Goal: Feedback & Contribution: Leave review/rating

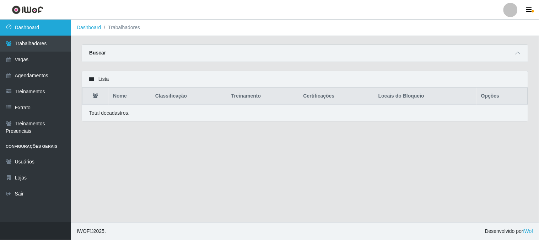
click at [44, 33] on link "Dashboard" at bounding box center [35, 28] width 71 height 16
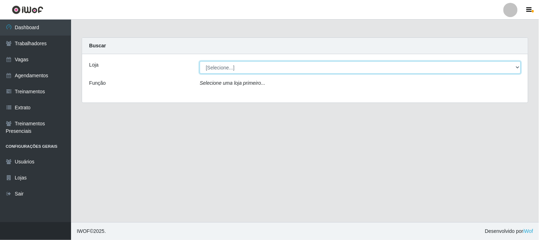
click at [272, 69] on select "[Selecione...] Sapore D'italia" at bounding box center [360, 67] width 321 height 12
select select "266"
click at [200, 61] on select "[Selecione...] Sapore D'italia" at bounding box center [360, 67] width 321 height 12
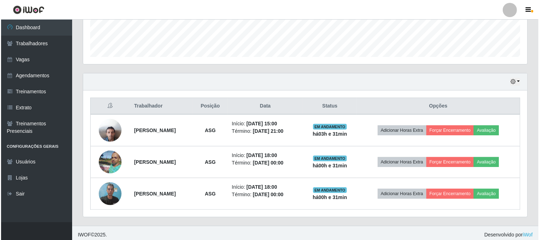
scroll to position [201, 0]
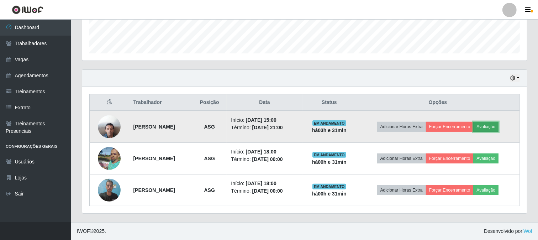
click at [498, 123] on button "Avaliação" at bounding box center [485, 127] width 25 height 10
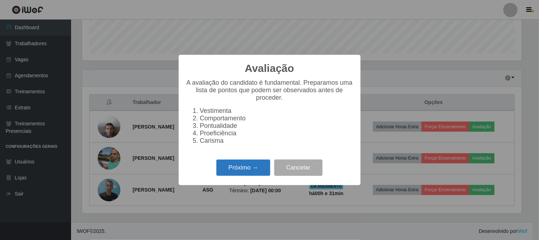
click at [260, 170] on button "Próximo →" at bounding box center [244, 167] width 54 height 17
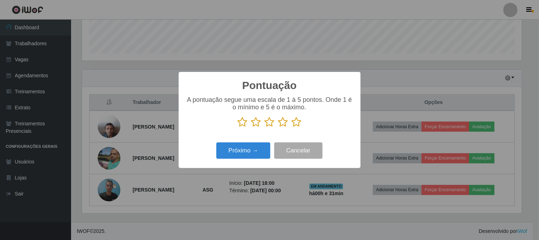
scroll to position [355362, 355069]
drag, startPoint x: 299, startPoint y: 124, endPoint x: 284, endPoint y: 134, distance: 17.4
click at [296, 125] on icon at bounding box center [297, 122] width 10 height 11
click at [292, 127] on input "radio" at bounding box center [292, 127] width 0 height 0
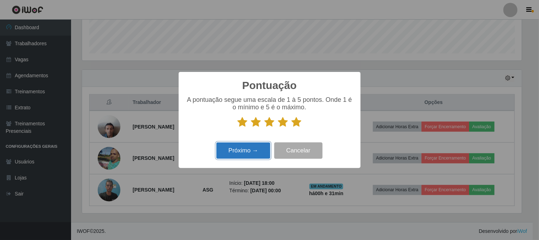
click at [268, 148] on button "Próximo →" at bounding box center [244, 150] width 54 height 17
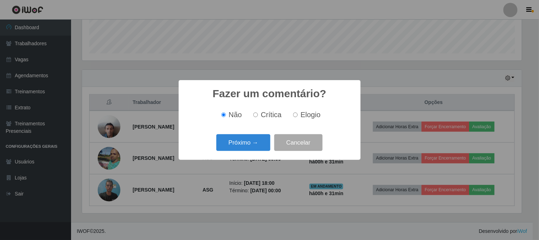
click at [294, 116] on input "Elogio" at bounding box center [295, 114] width 5 height 5
radio input "true"
click at [255, 136] on button "Próximo →" at bounding box center [244, 142] width 54 height 17
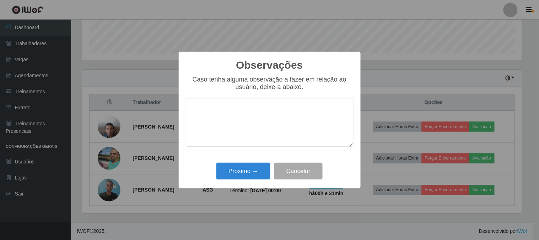
click at [260, 117] on textarea at bounding box center [270, 122] width 168 height 49
type textarea "c"
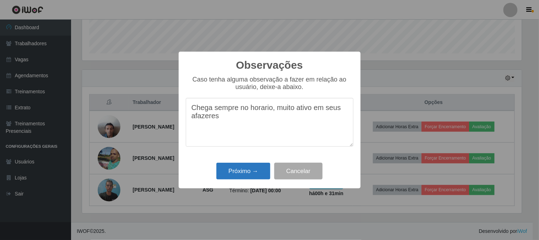
type textarea "Chega sempre no horario, muito ativo em seus afazeres"
click at [246, 173] on button "Próximo →" at bounding box center [244, 170] width 54 height 17
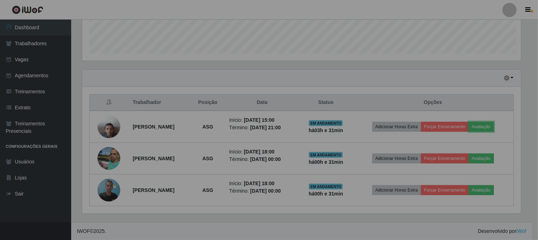
scroll to position [147, 444]
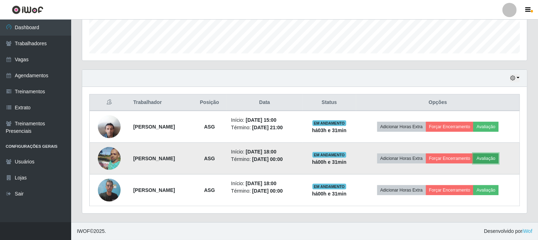
click at [495, 156] on button "Avaliação" at bounding box center [485, 158] width 25 height 10
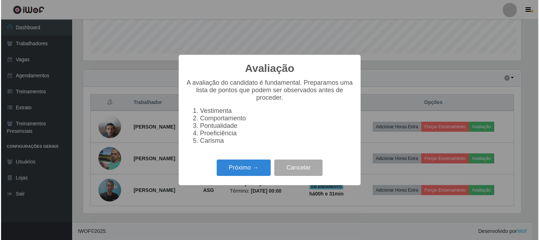
scroll to position [147, 440]
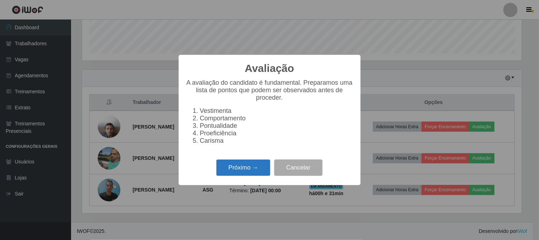
click at [249, 173] on button "Próximo →" at bounding box center [244, 167] width 54 height 17
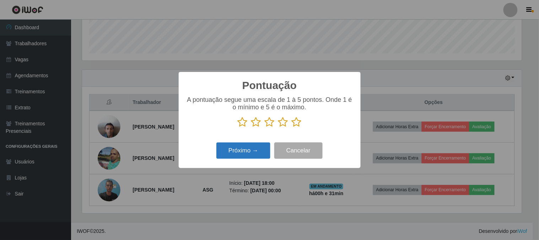
scroll to position [355362, 355069]
click at [296, 123] on icon at bounding box center [297, 122] width 10 height 11
click at [292, 127] on input "radio" at bounding box center [292, 127] width 0 height 0
click at [250, 153] on button "Próximo →" at bounding box center [244, 150] width 54 height 17
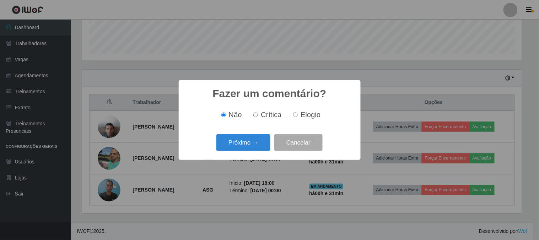
drag, startPoint x: 301, startPoint y: 115, endPoint x: 280, endPoint y: 127, distance: 24.7
click at [301, 115] on span "Elogio" at bounding box center [311, 115] width 20 height 8
click at [298, 115] on input "Elogio" at bounding box center [295, 114] width 5 height 5
radio input "true"
click at [247, 144] on button "Próximo →" at bounding box center [244, 142] width 54 height 17
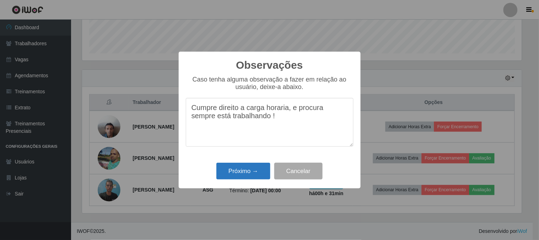
type textarea "Cumpre direito a carga horaria, e procura sempre está trabalhando !"
click at [250, 169] on button "Próximo →" at bounding box center [244, 170] width 54 height 17
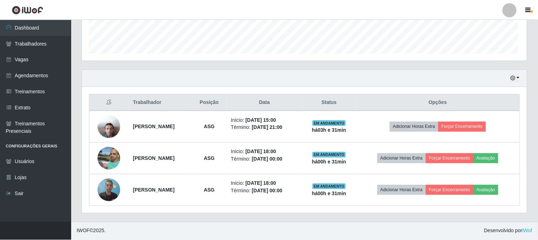
scroll to position [147, 444]
